Goal: Check status: Check status

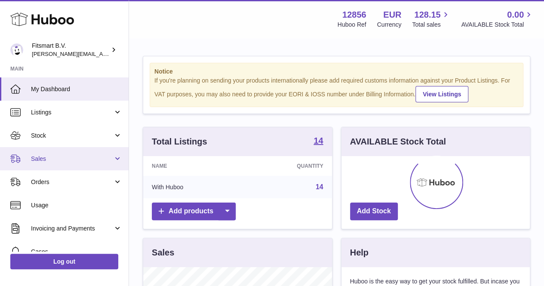
scroll to position [134, 188]
click at [56, 154] on link "Sales" at bounding box center [64, 158] width 129 height 23
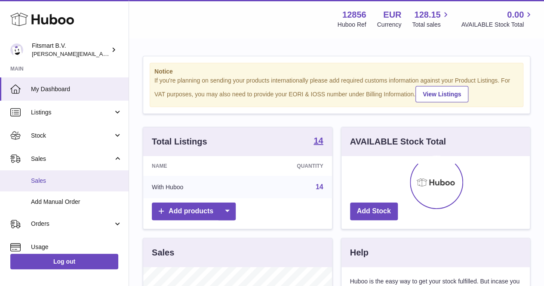
click at [49, 176] on link "Sales" at bounding box center [64, 180] width 129 height 21
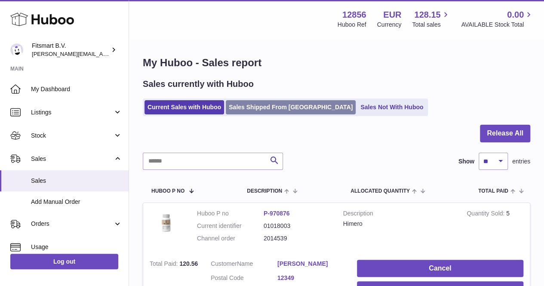
click at [253, 105] on link "Sales Shipped From Huboo" at bounding box center [291, 107] width 130 height 14
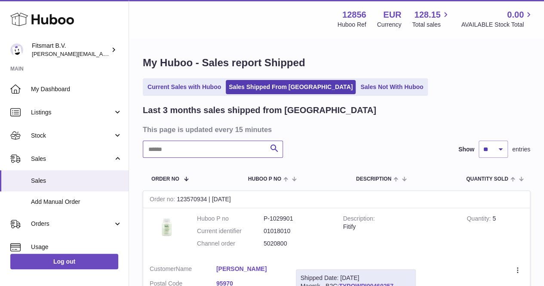
click at [191, 153] on input "text" at bounding box center [213, 149] width 140 height 17
paste input "*******"
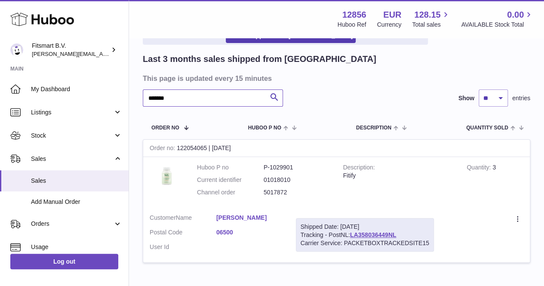
scroll to position [58, 0]
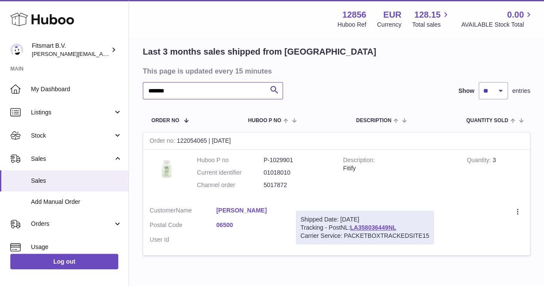
type input "*******"
drag, startPoint x: 350, startPoint y: 227, endPoint x: 361, endPoint y: 225, distance: 10.9
click at [361, 225] on div "Shipped Date: 1st Aug 2025 Tracking - PostNL: LA358036449NL Carrier Service: PA…" at bounding box center [365, 228] width 138 height 34
click at [361, 225] on link "LA358036449NL" at bounding box center [373, 227] width 46 height 7
